Goal: Task Accomplishment & Management: Complete application form

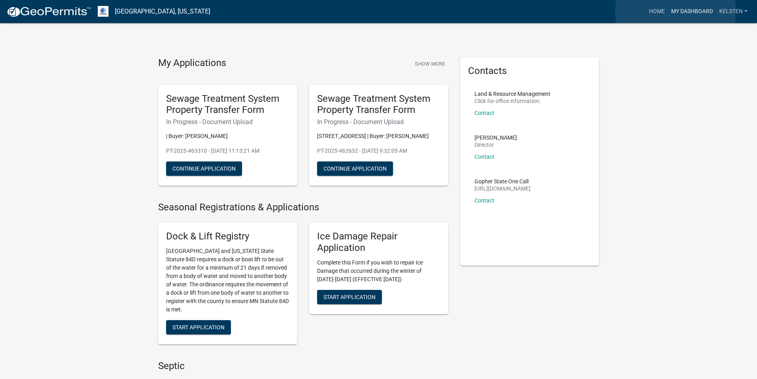
click at [675, 12] on link "My Dashboard" at bounding box center [692, 11] width 48 height 15
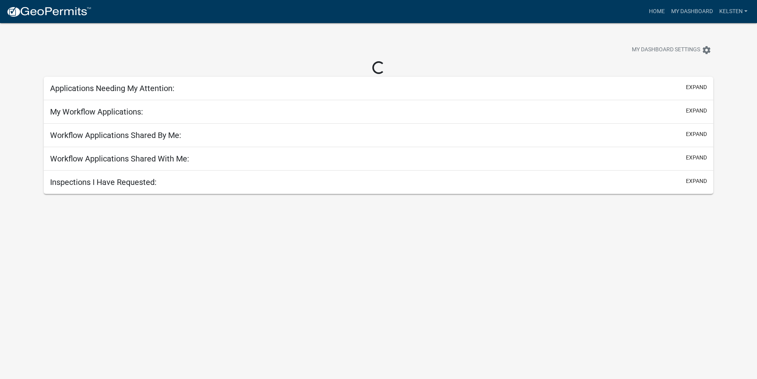
select select "3: 100"
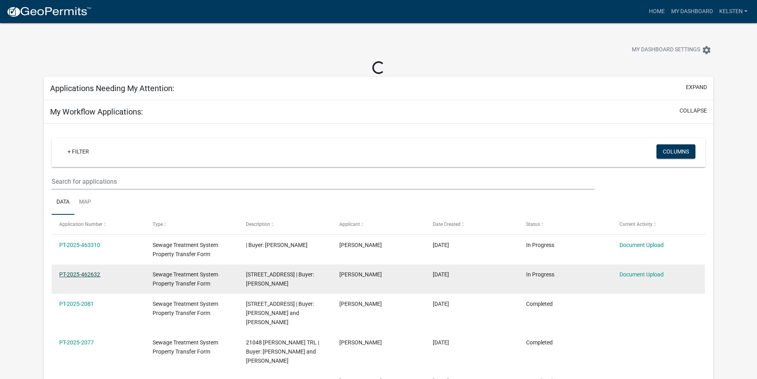
click at [75, 277] on link "PT-2025-462632" at bounding box center [79, 274] width 41 height 6
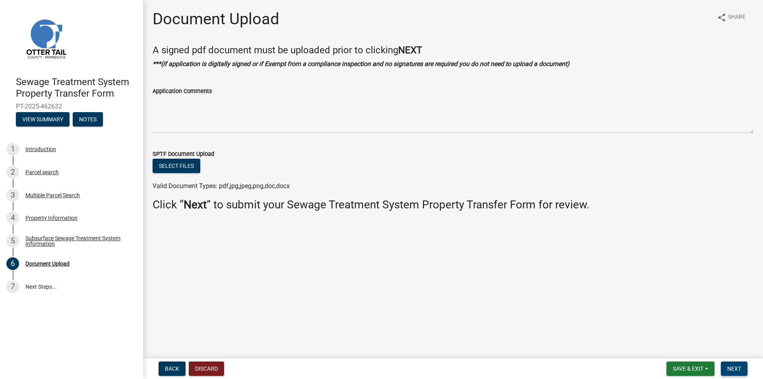
click at [731, 369] on span "Next" at bounding box center [734, 368] width 14 height 6
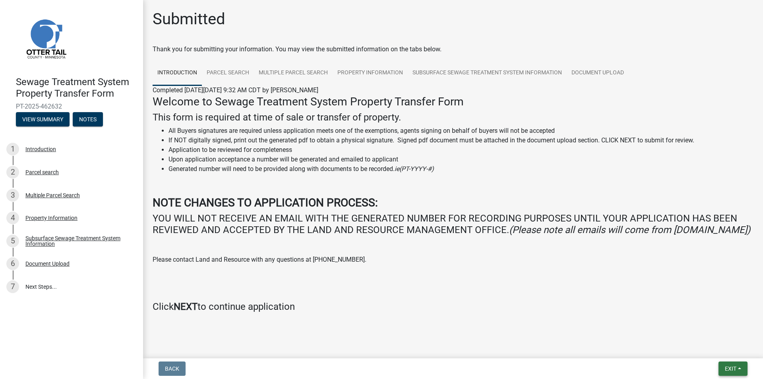
click at [744, 368] on button "Exit" at bounding box center [732, 368] width 29 height 14
click at [714, 353] on button "Save & Exit" at bounding box center [716, 347] width 64 height 19
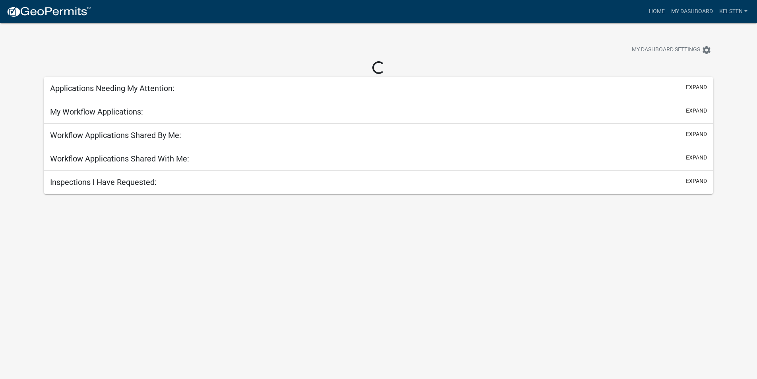
select select "3: 100"
